Goal: Find specific page/section: Find specific page/section

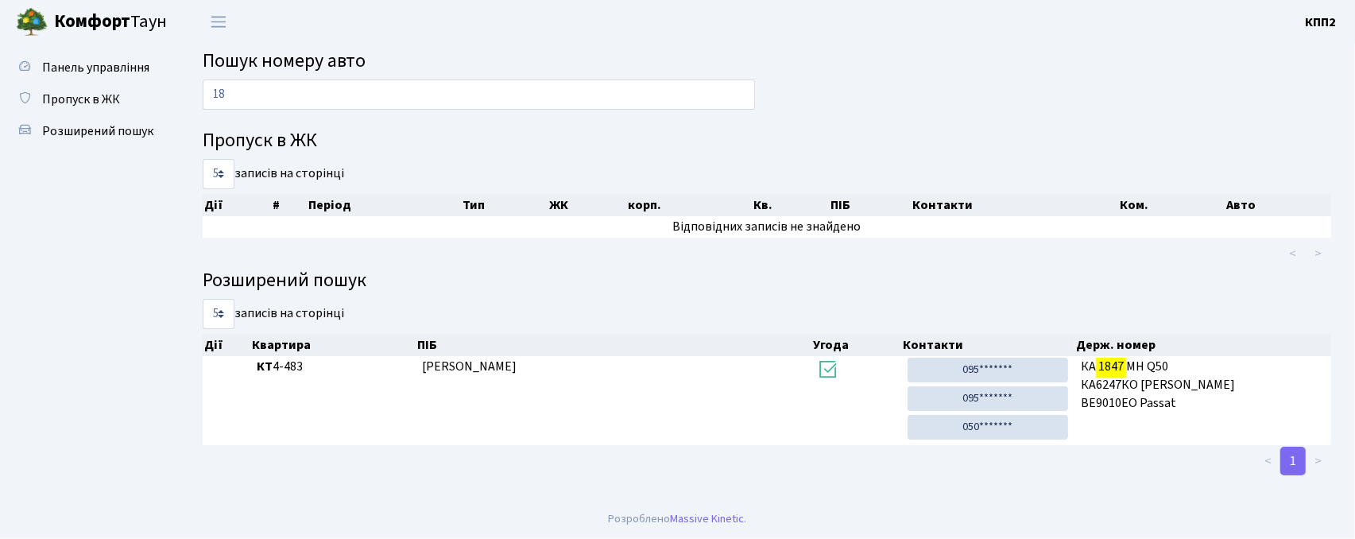
type input "1"
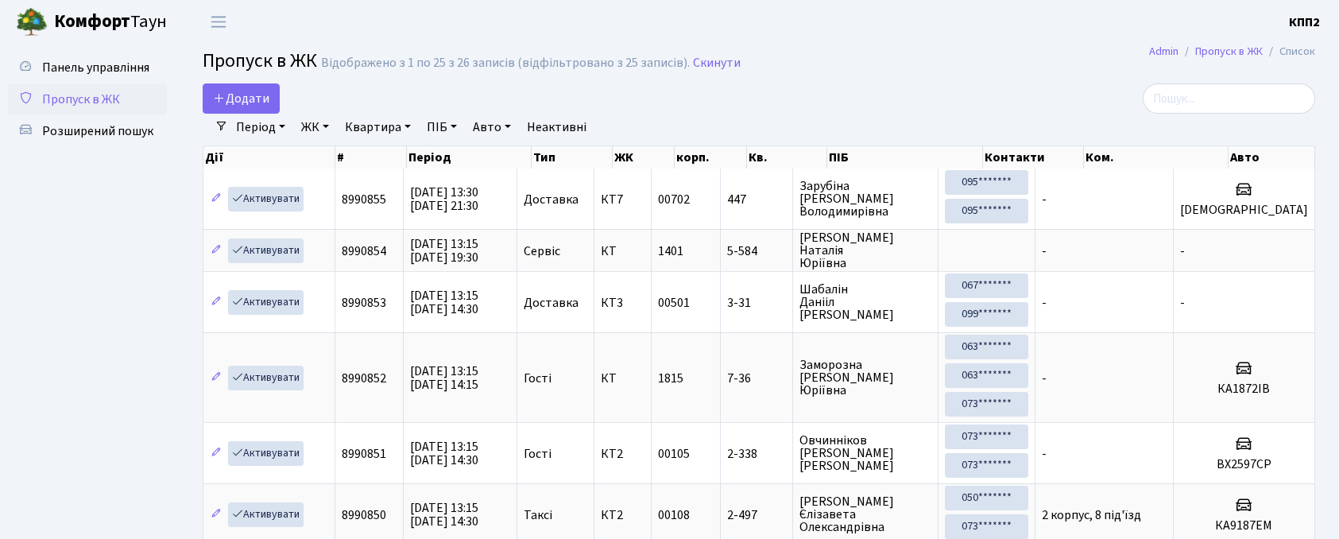
select select "25"
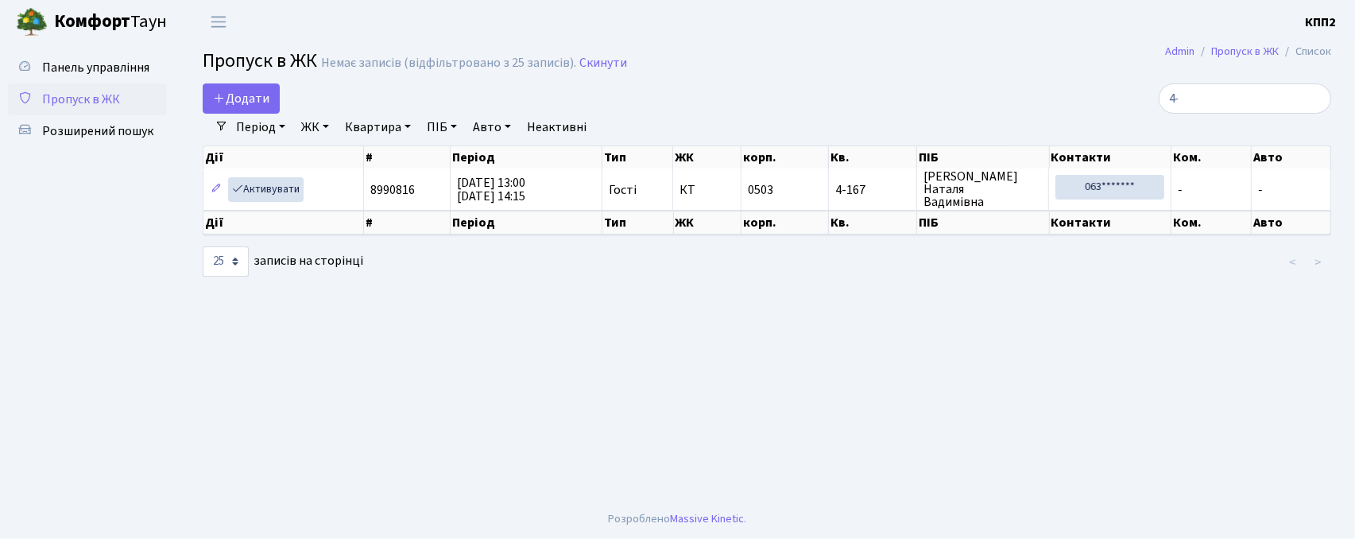
type input "4"
